Goal: Information Seeking & Learning: Learn about a topic

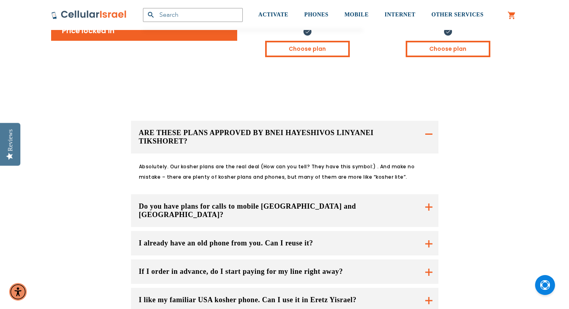
scroll to position [559, 0]
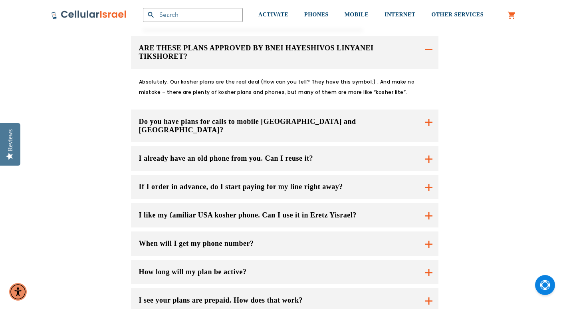
click at [427, 231] on button "When will I get my phone number?" at bounding box center [284, 243] width 307 height 24
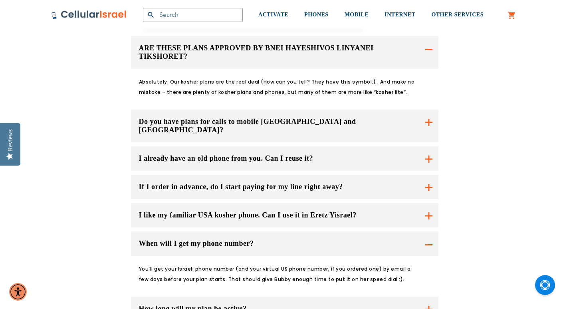
click at [427, 231] on button "When will I get my phone number?" at bounding box center [284, 243] width 307 height 24
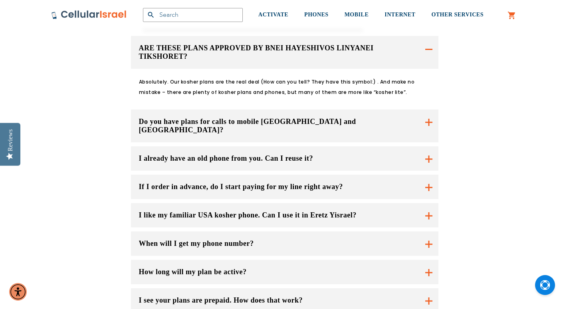
click at [430, 259] on button "How long will my plan be active?" at bounding box center [284, 271] width 307 height 24
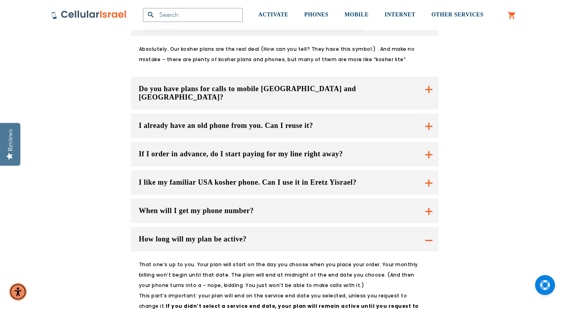
scroll to position [639, 0]
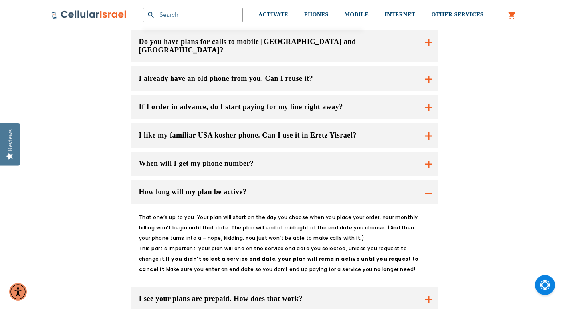
click at [431, 286] on button "I see your plans are prepaid. How does that work?" at bounding box center [284, 298] width 307 height 24
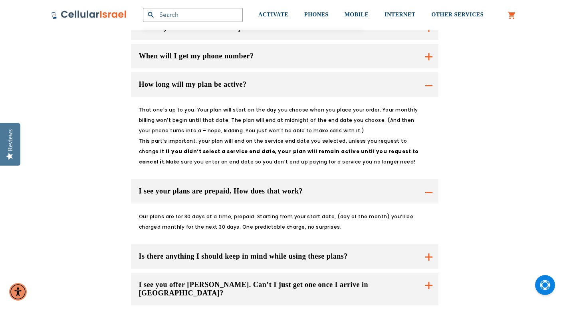
scroll to position [758, 0]
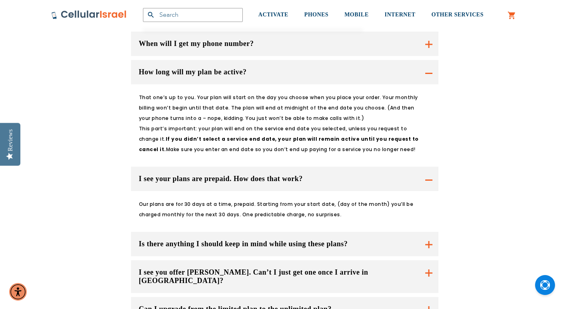
click at [430, 231] on button "Is there anything I should keep in mind while using these plans?" at bounding box center [284, 243] width 307 height 24
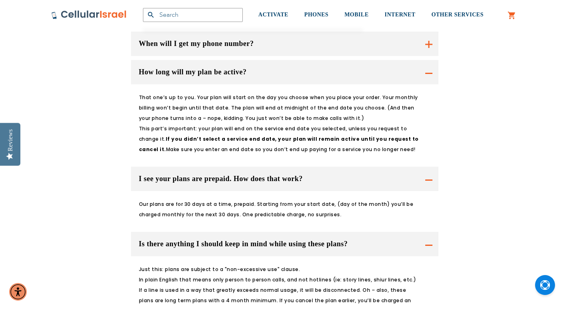
click at [430, 84] on button "Is there anything I should keep in mind while using these plans?" at bounding box center [284, 72] width 307 height 24
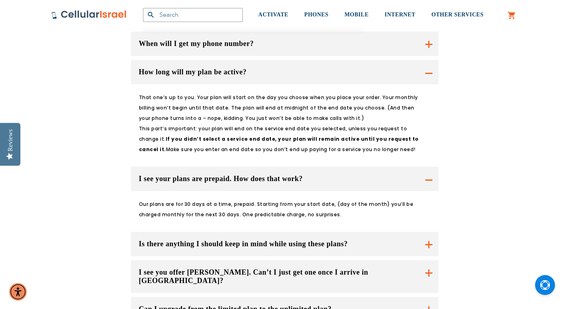
click at [428, 297] on button "Can I upgrade from the limited plan to the unlimited plan?" at bounding box center [284, 309] width 307 height 24
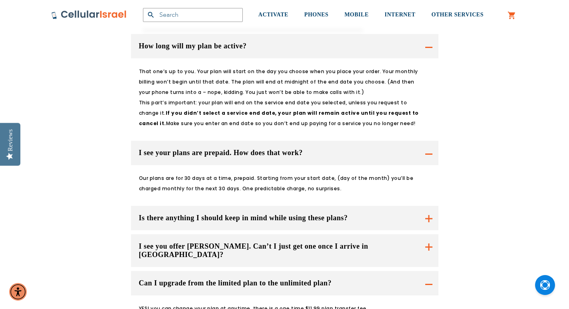
scroll to position [798, 0]
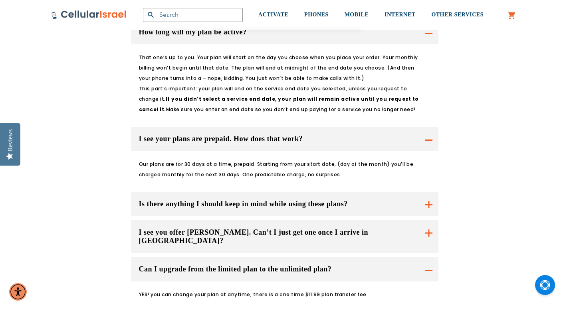
click at [427, 257] on button "Can I upgrade from the limited plan to the unlimited plan?" at bounding box center [284, 269] width 307 height 24
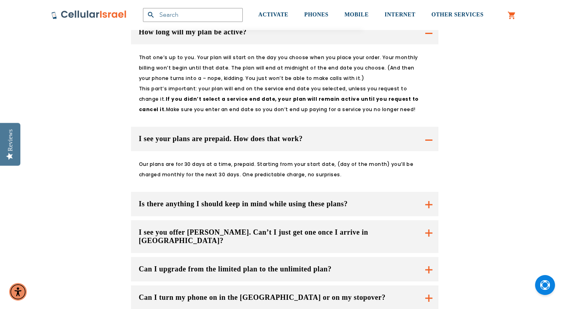
click at [430, 253] on button "Can I turn my phone on in the [GEOGRAPHIC_DATA] or on my stopover?" at bounding box center [284, 236] width 307 height 33
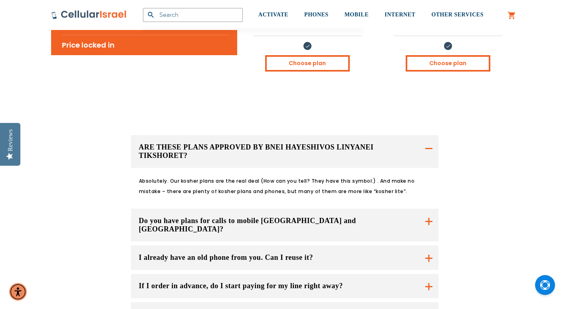
scroll to position [439, 0]
